Goal: Find contact information: Find contact information

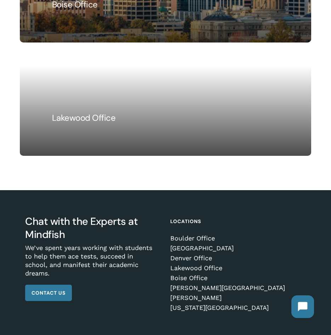
scroll to position [1050, 0]
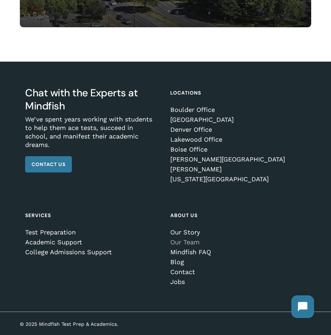
click at [185, 242] on link "Our Team" at bounding box center [234, 241] width 129 height 7
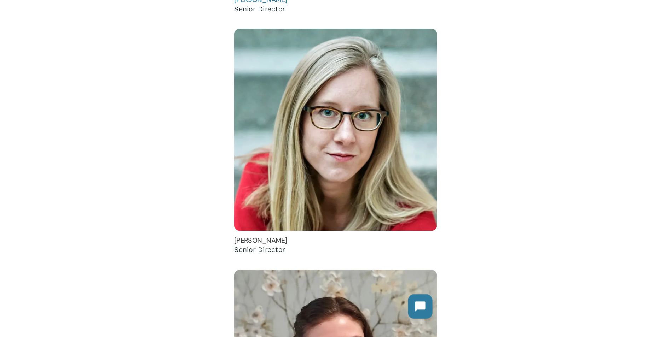
scroll to position [672, 0]
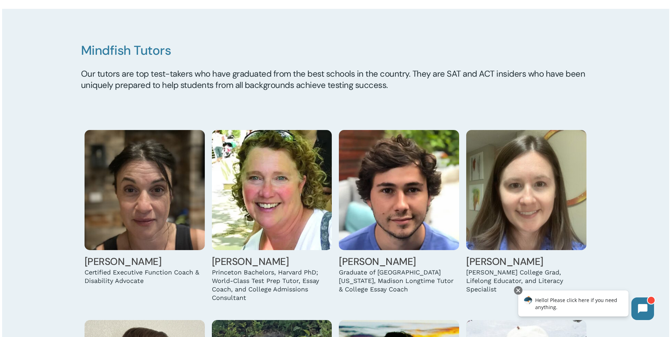
scroll to position [631, 0]
